Goal: Information Seeking & Learning: Learn about a topic

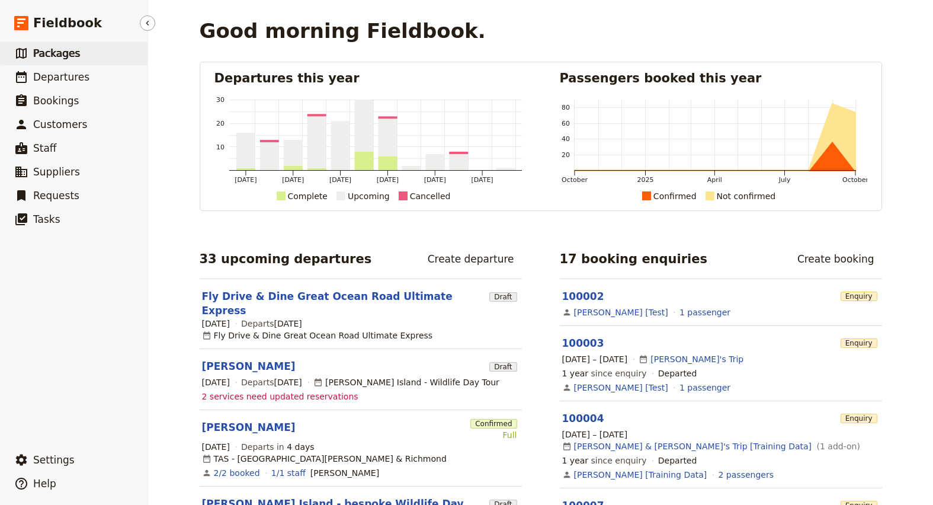
click at [57, 53] on span "Packages" at bounding box center [56, 53] width 47 height 12
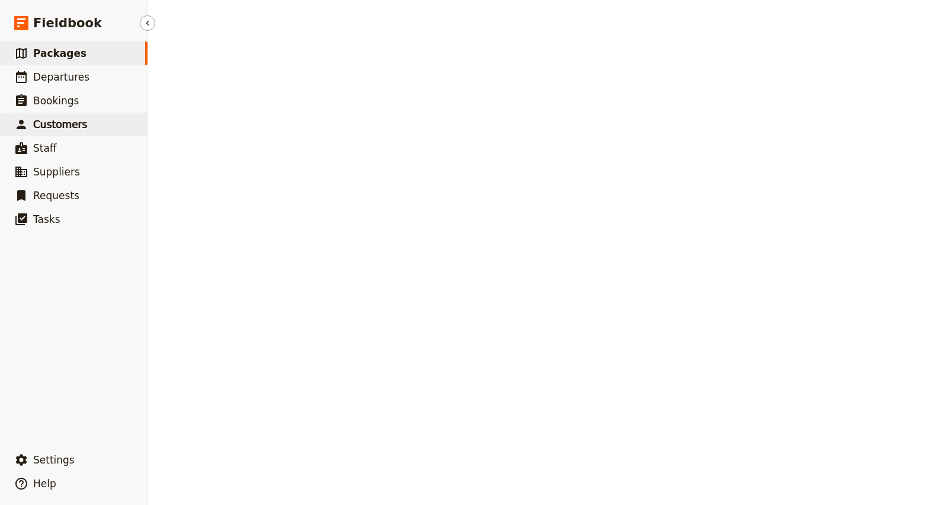
select select "UPDATED_AT"
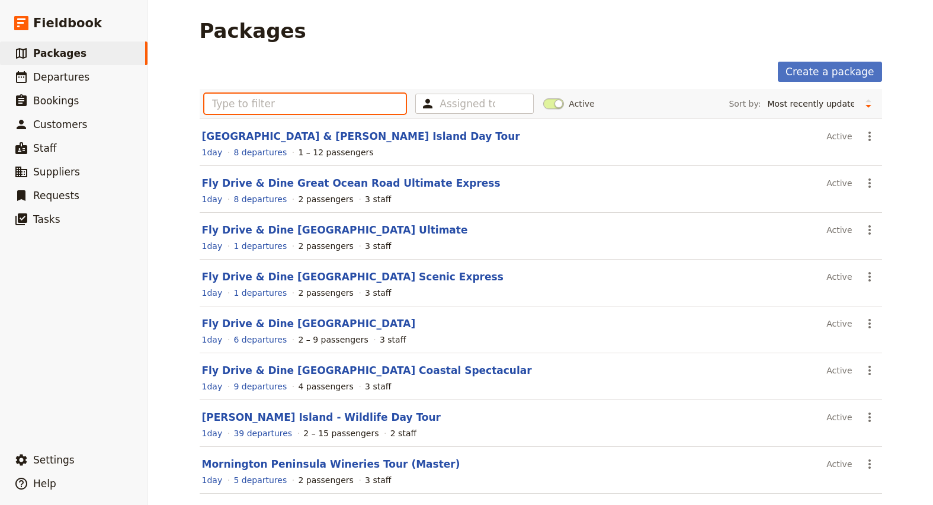
click at [245, 105] on input "text" at bounding box center [305, 104] width 202 height 20
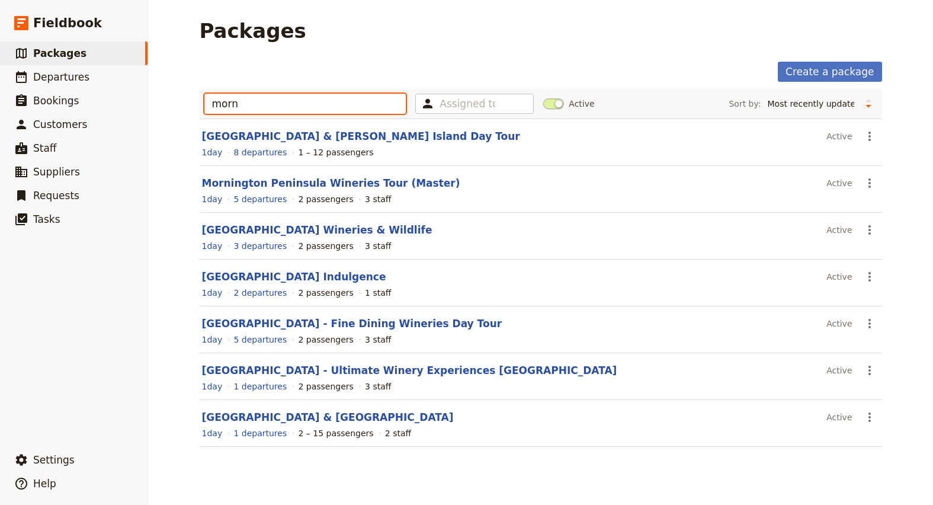
type input "morn"
click at [314, 276] on link "Mornington Peninsula Indulgence" at bounding box center [294, 277] width 184 height 12
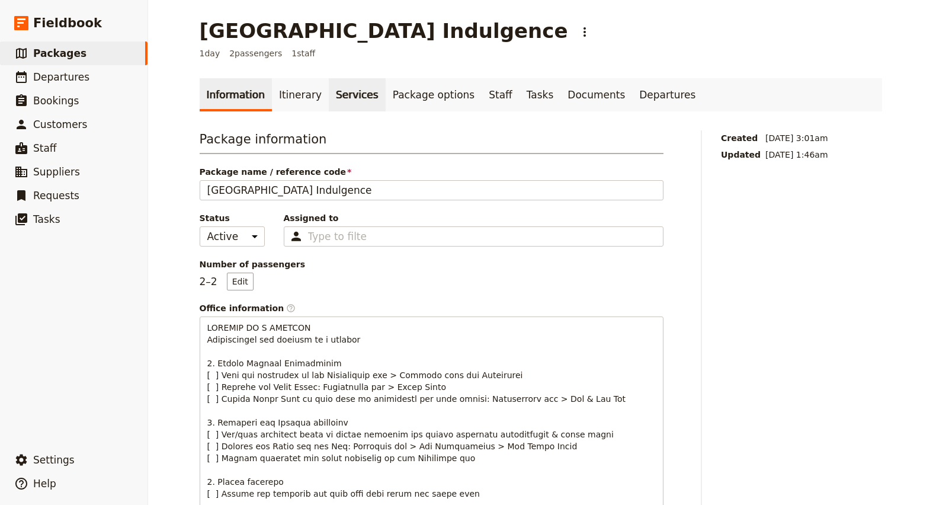
click at [329, 93] on link "Services" at bounding box center [357, 94] width 57 height 33
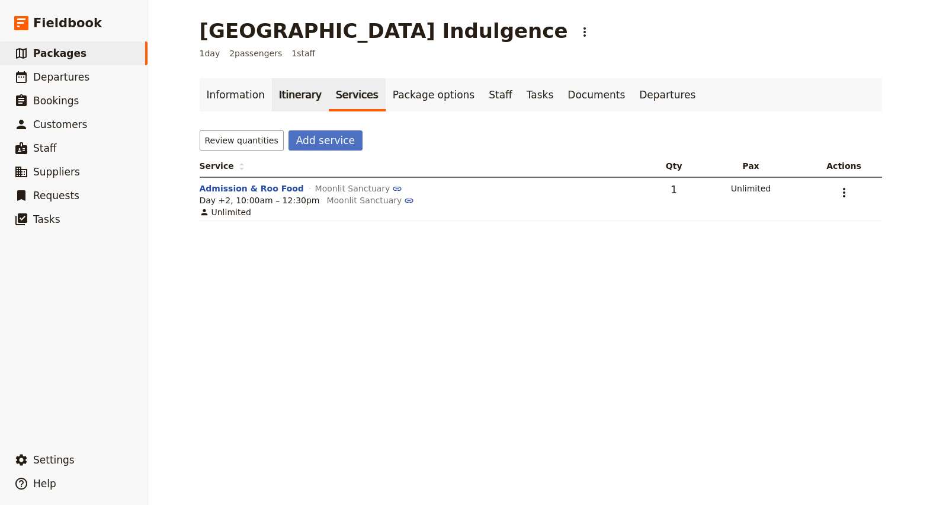
click at [291, 92] on link "Itinerary" at bounding box center [300, 94] width 57 height 33
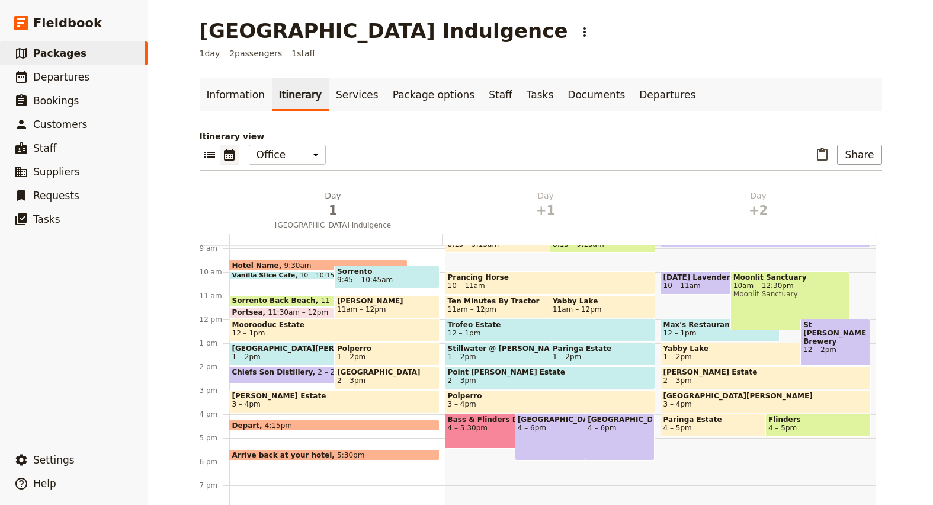
scroll to position [281, 0]
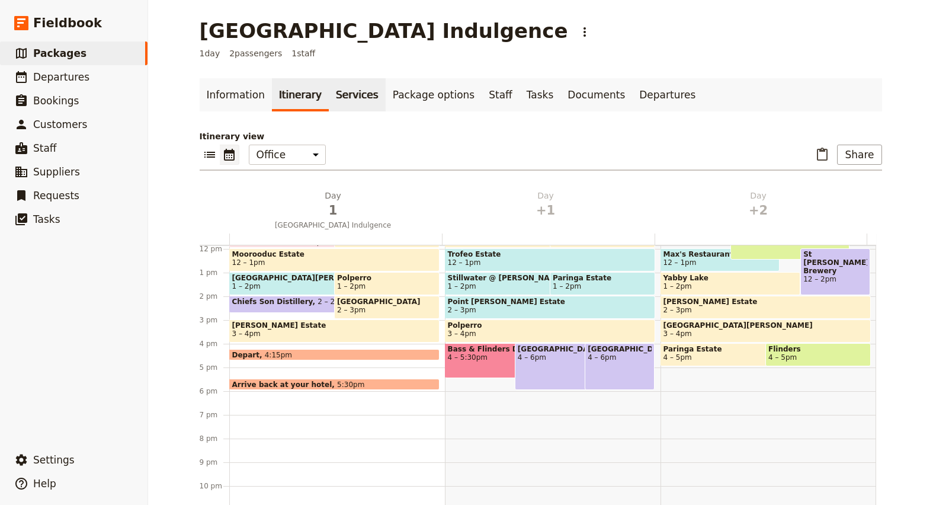
click at [329, 92] on link "Services" at bounding box center [357, 94] width 57 height 33
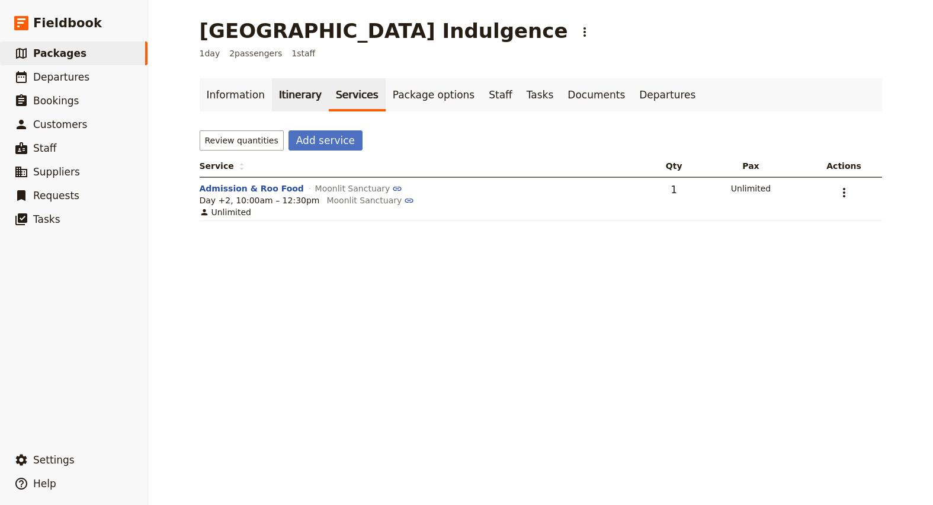
click at [292, 93] on link "Itinerary" at bounding box center [300, 94] width 57 height 33
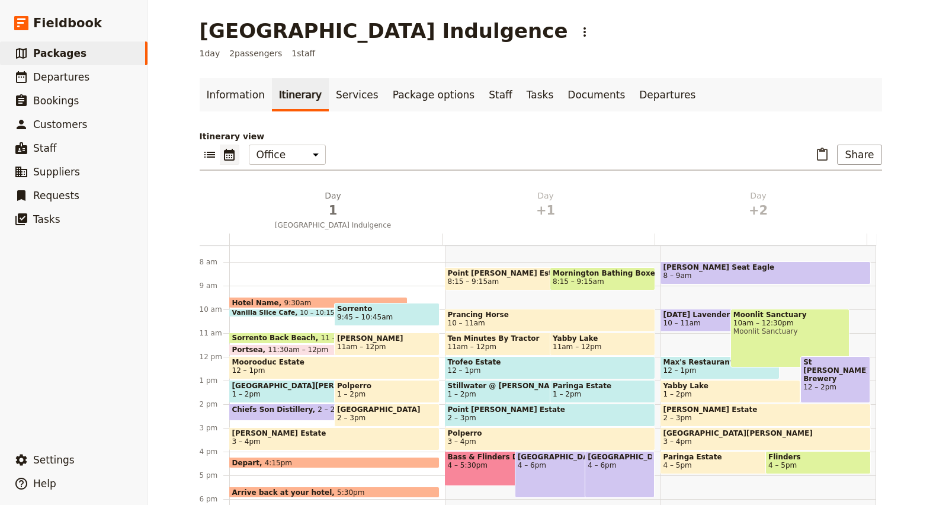
scroll to position [178, 0]
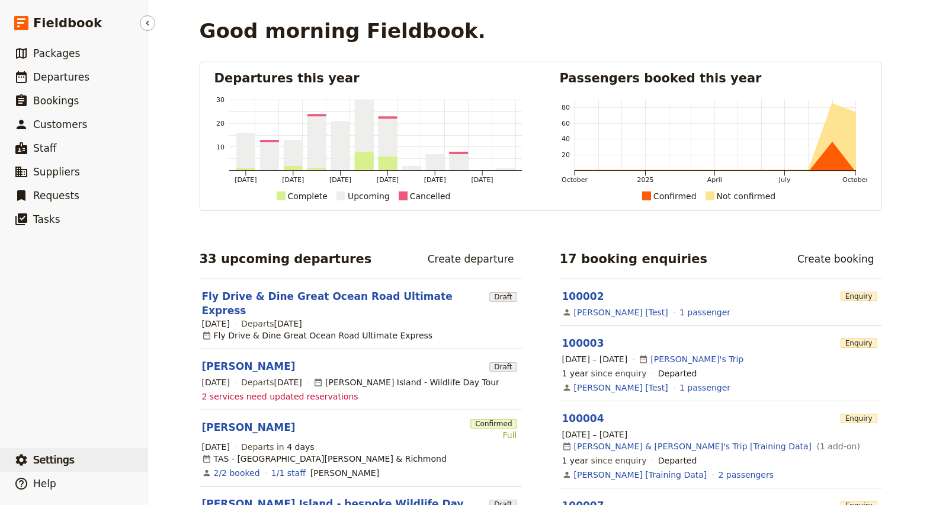
click at [70, 452] on button "​ Settings" at bounding box center [74, 460] width 148 height 24
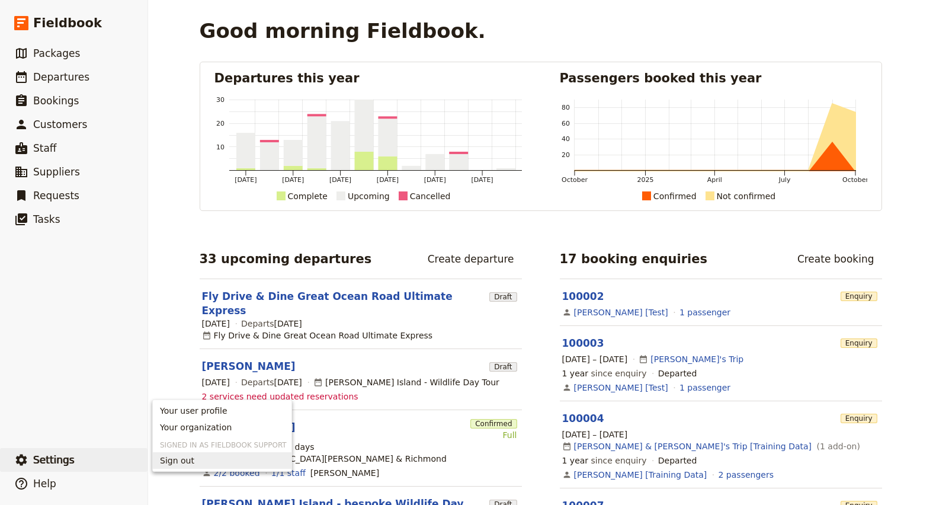
click at [188, 455] on span "Sign out" at bounding box center [177, 460] width 34 height 12
